Goal: Task Accomplishment & Management: Use online tool/utility

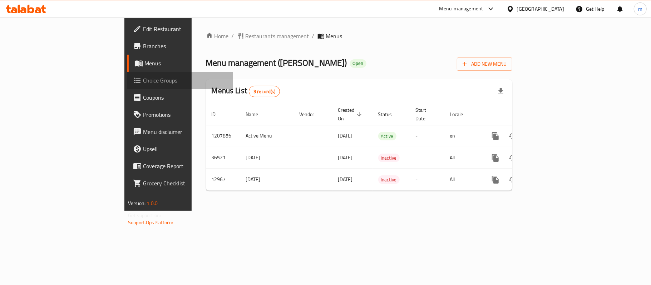
click at [143, 80] on span "Choice Groups" at bounding box center [185, 80] width 84 height 9
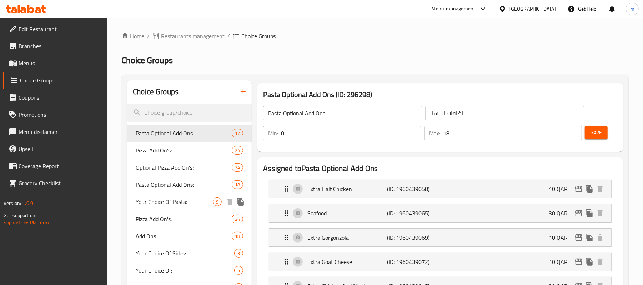
click at [182, 206] on span "Your Choice Of Pasta:" at bounding box center [174, 202] width 77 height 9
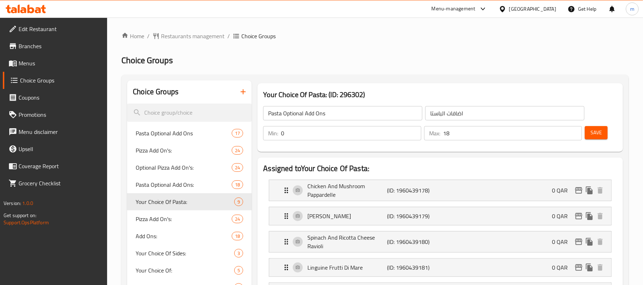
type input "Your Choice Of Pasta:"
type input "اختيارك من المكرونة:"
type input "1"
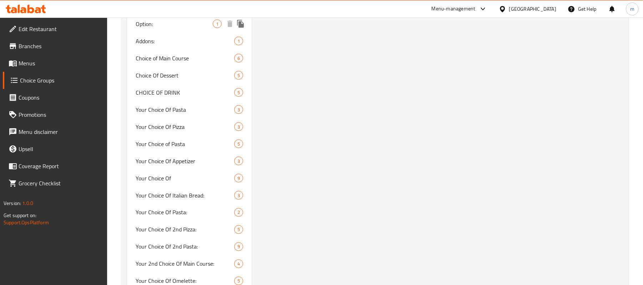
scroll to position [762, 0]
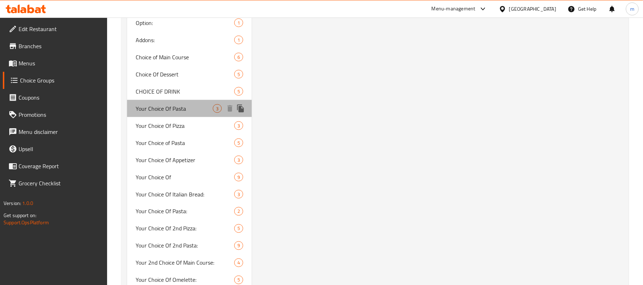
click at [154, 108] on span "Your Choice Of Pasta" at bounding box center [174, 108] width 77 height 9
type input "Your Choice Of Pasta"
type input "اختيارك من معكرونة"
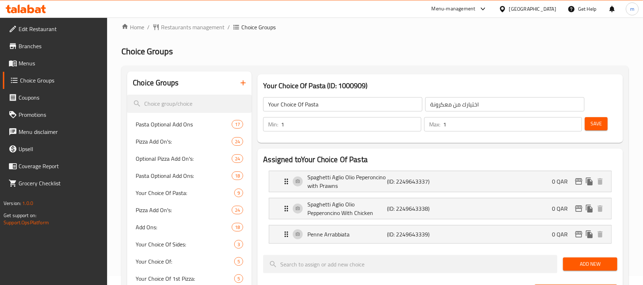
scroll to position [0, 0]
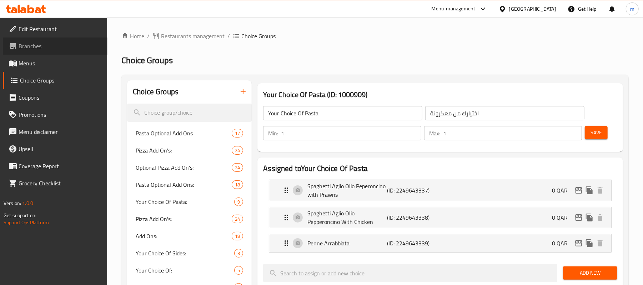
click at [55, 49] on span "Branches" at bounding box center [60, 46] width 83 height 9
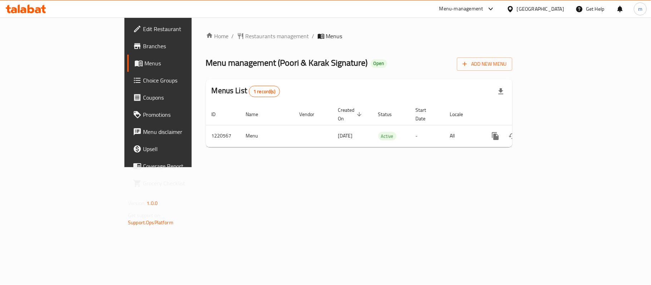
click at [127, 74] on link "Choice Groups" at bounding box center [180, 80] width 106 height 17
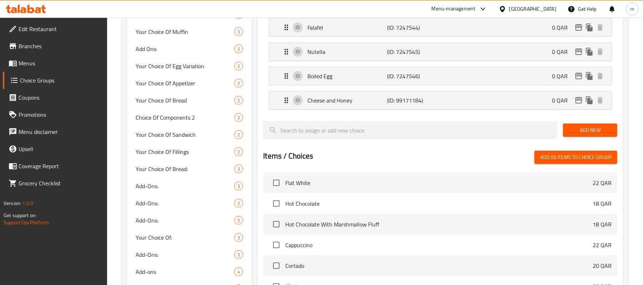
scroll to position [381, 0]
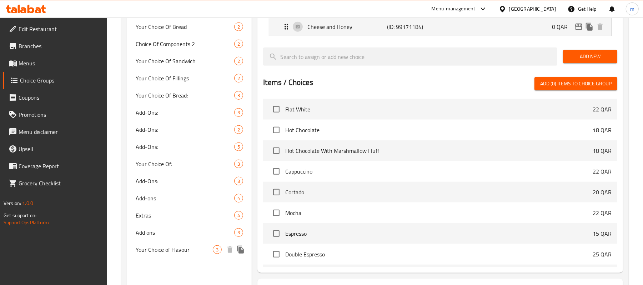
click at [173, 246] on span "Your Choice of Flavour" at bounding box center [174, 249] width 77 height 9
type input "Your Choice of Flavour"
type input "اختيارك من النكهات"
type input "1"
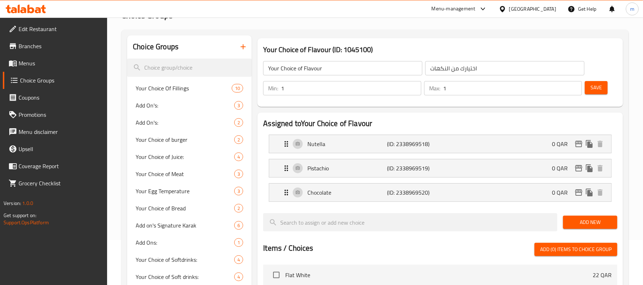
scroll to position [43, 0]
